Goal: Navigation & Orientation: Find specific page/section

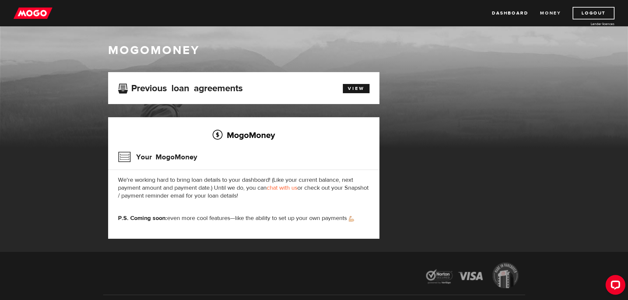
click at [554, 14] on link "Money" at bounding box center [550, 13] width 21 height 13
click at [508, 14] on link "Dashboard" at bounding box center [510, 13] width 36 height 13
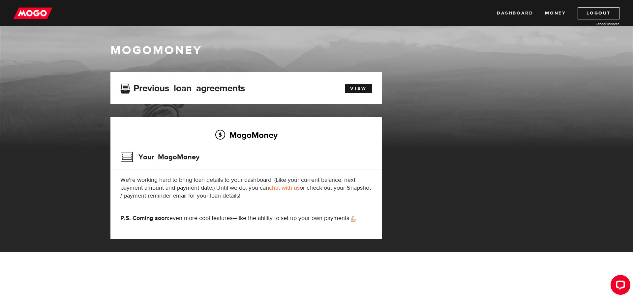
click at [515, 14] on link "Dashboard" at bounding box center [515, 13] width 36 height 13
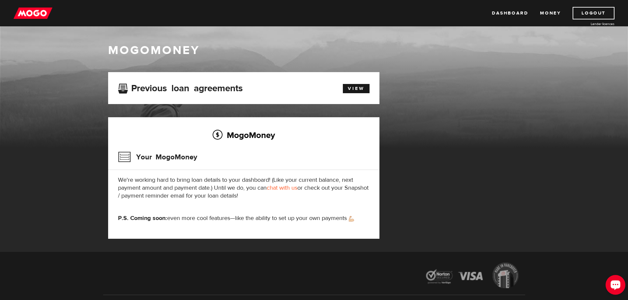
click at [611, 286] on div "Open LiveChat chat widget" at bounding box center [615, 284] width 11 height 11
click at [432, 210] on div "MogoMoney Your MogoMoney application Expired Your MogoMoney credit decision has…" at bounding box center [314, 162] width 422 height 180
